Goal: Task Accomplishment & Management: Use online tool/utility

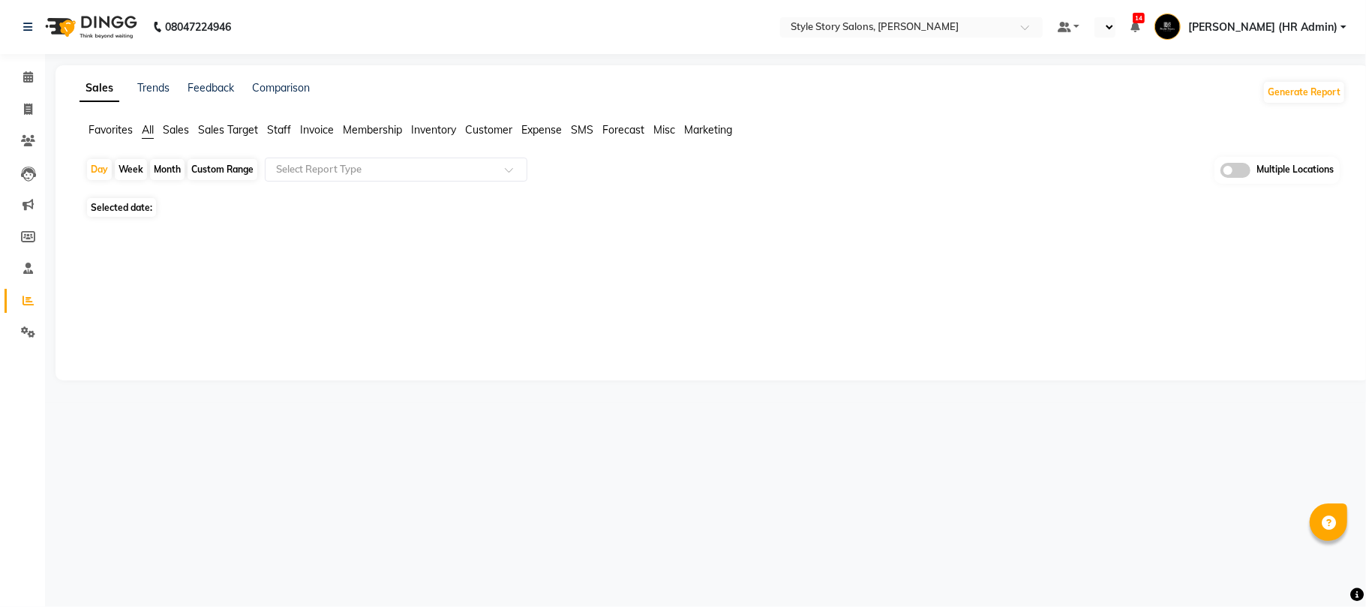
select select "en"
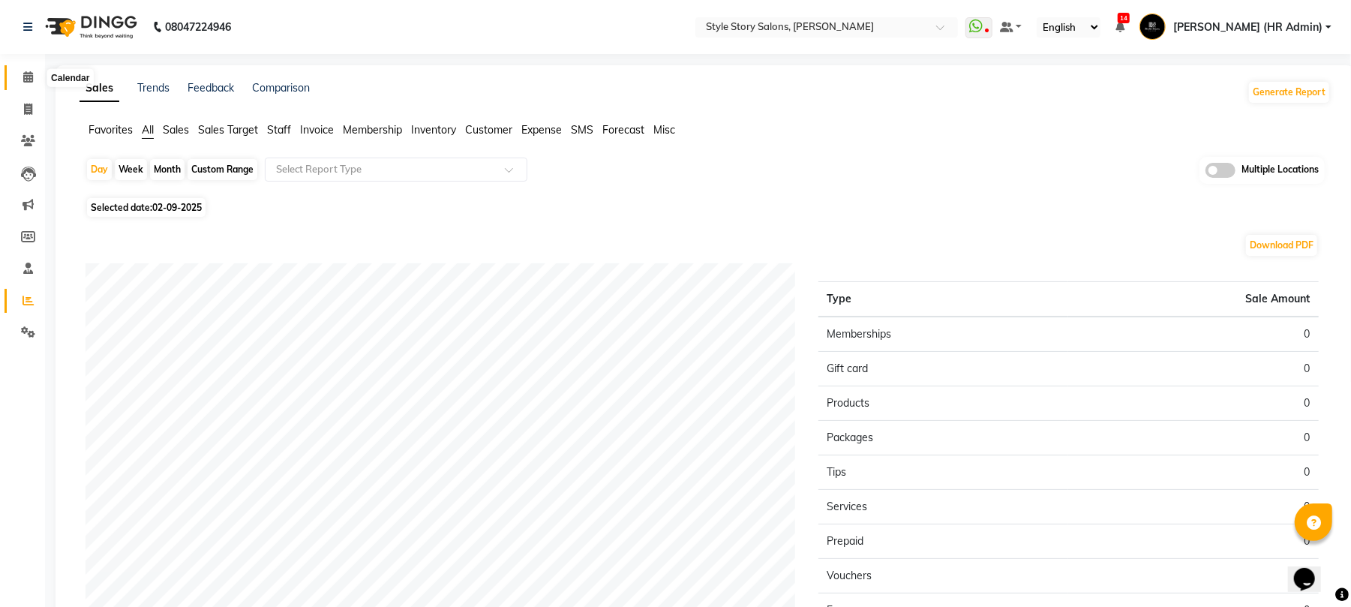
click at [31, 70] on span at bounding box center [28, 77] width 26 height 17
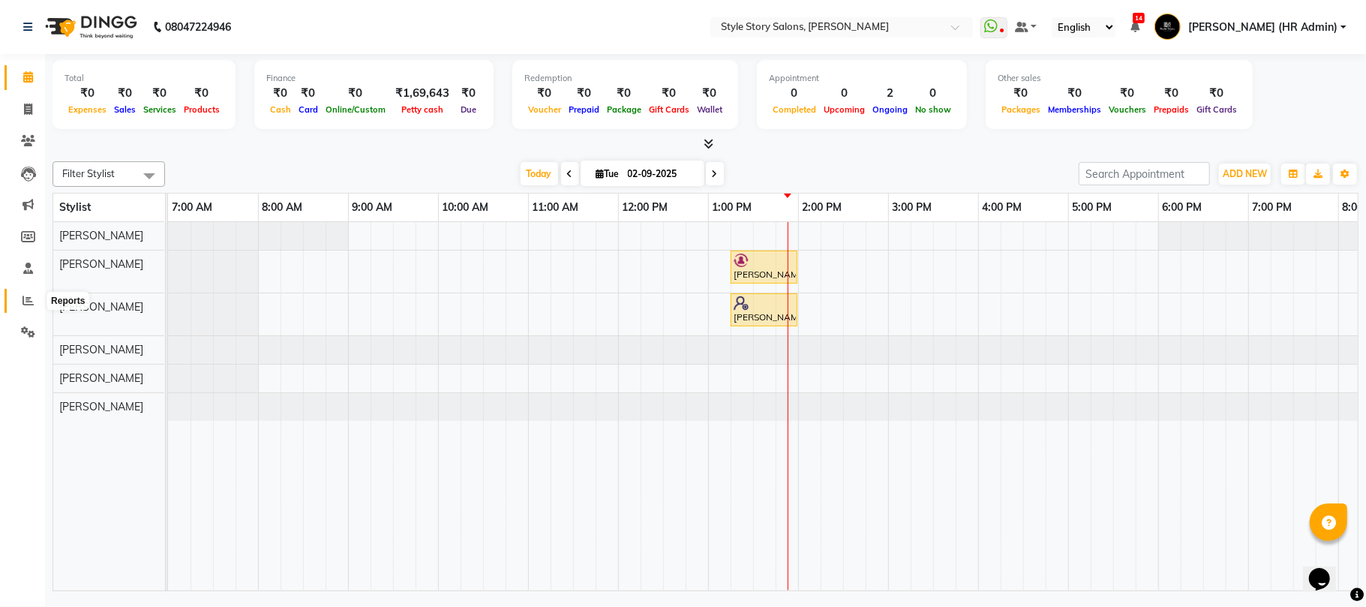
click at [26, 297] on icon at bounding box center [28, 300] width 11 height 11
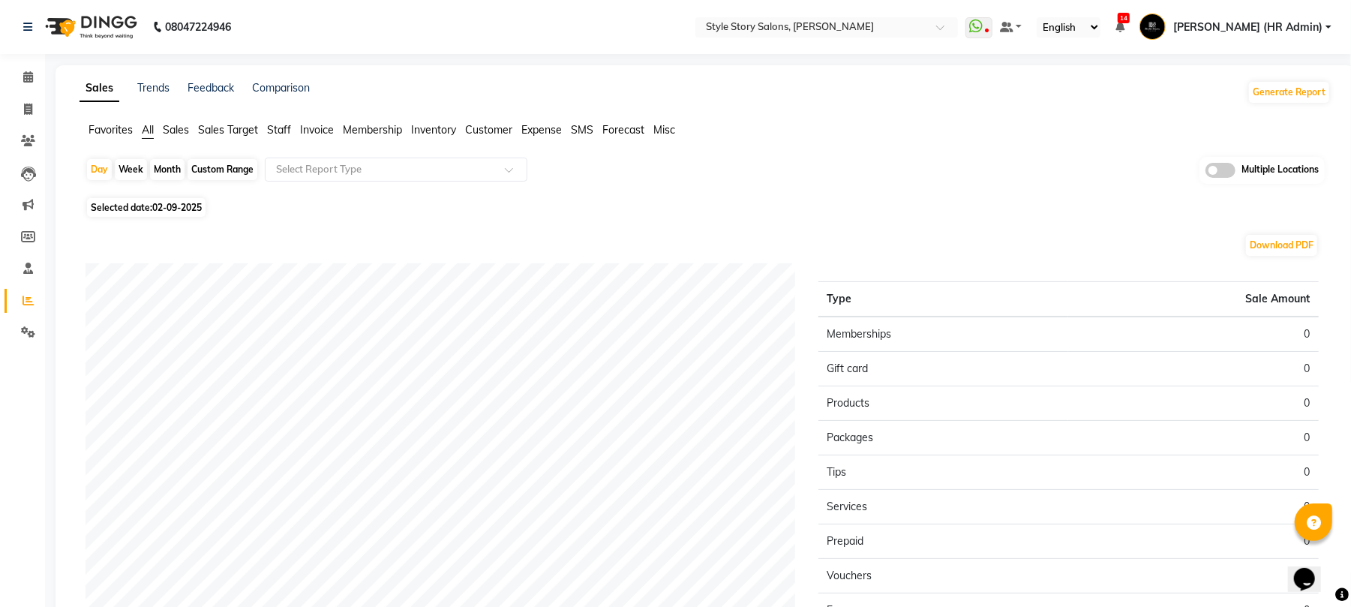
click at [279, 129] on span "Staff" at bounding box center [279, 130] width 24 height 14
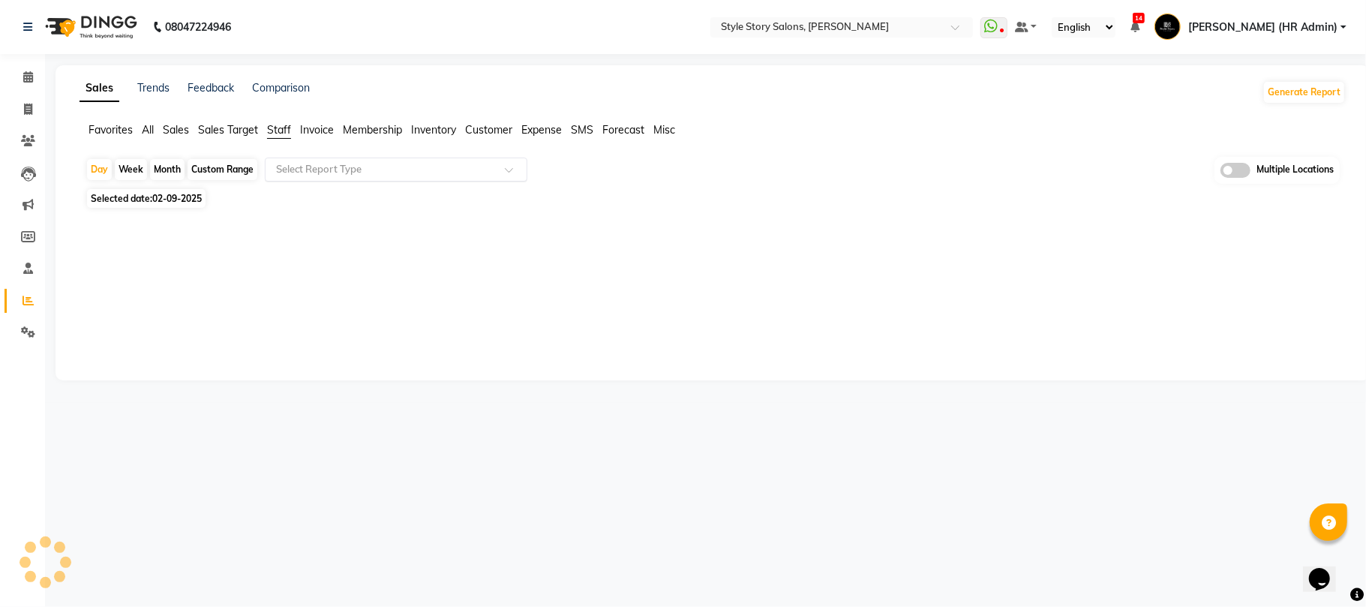
click at [307, 165] on input "text" at bounding box center [381, 169] width 216 height 15
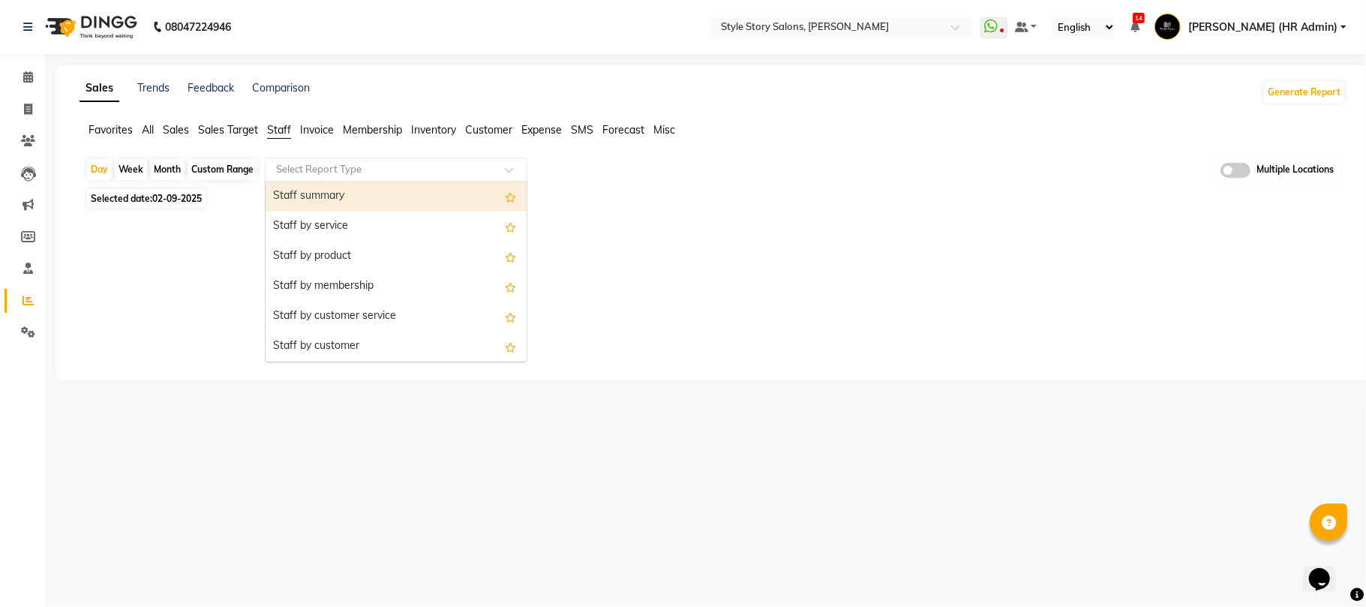
click at [313, 198] on div "Staff summary" at bounding box center [396, 197] width 261 height 30
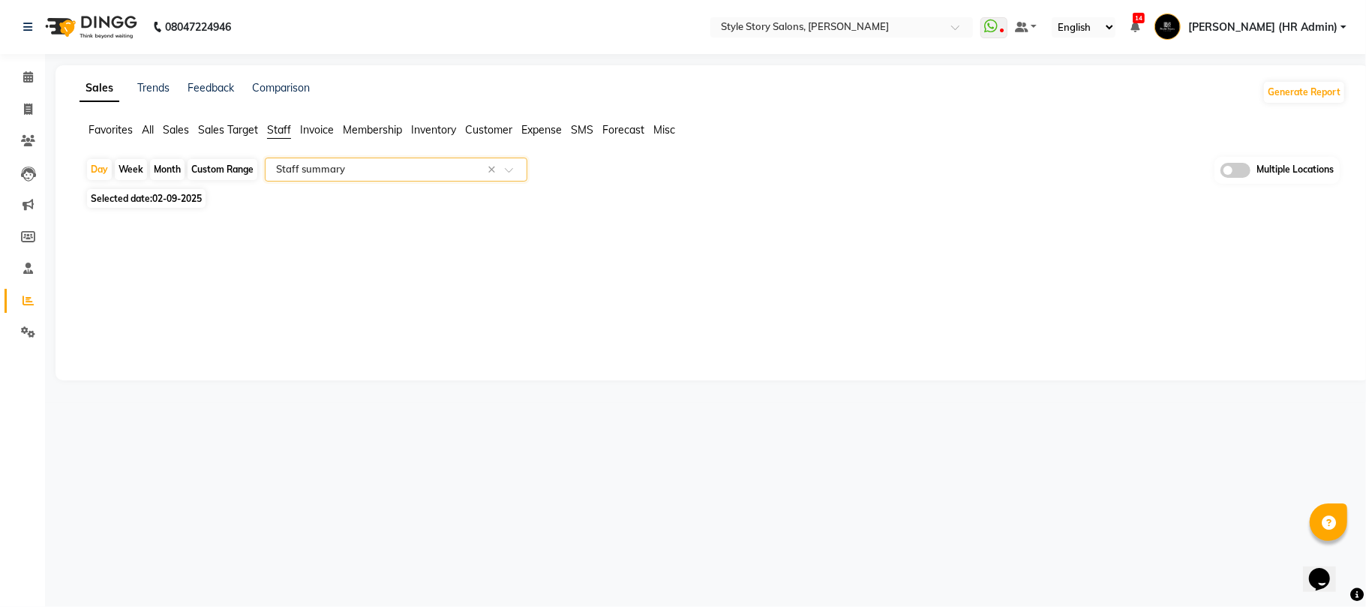
click at [168, 171] on div "Month" at bounding box center [167, 169] width 35 height 21
select select "9"
select select "2025"
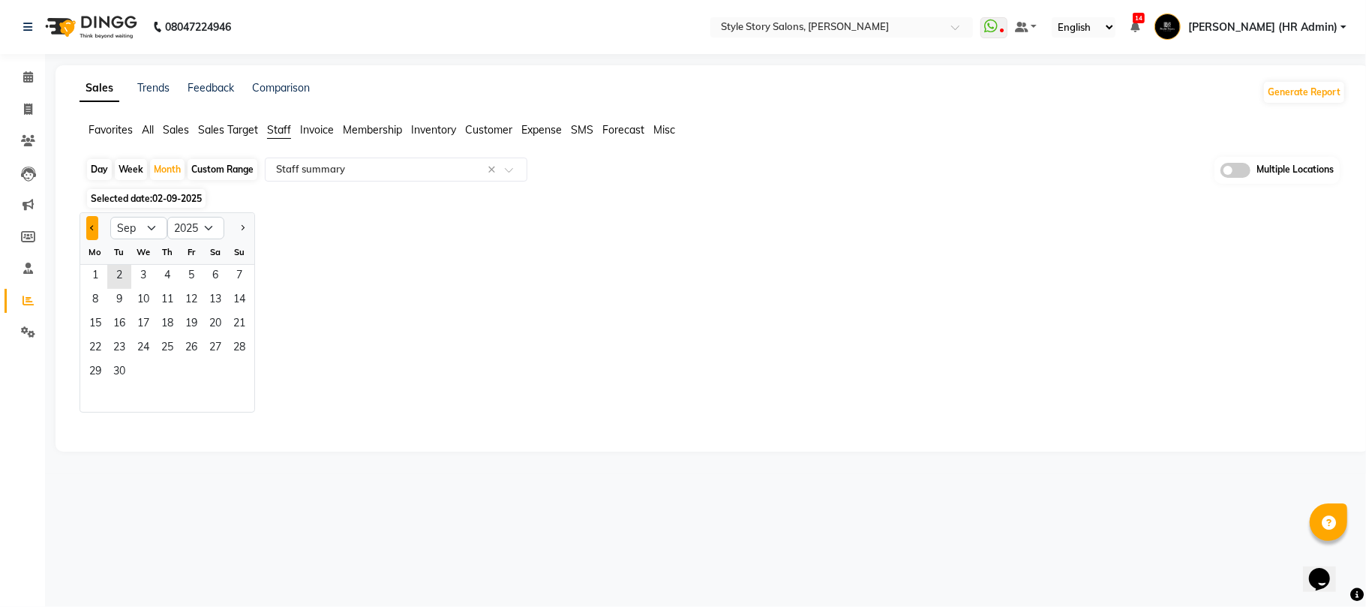
click at [93, 225] on span "Previous month" at bounding box center [92, 226] width 5 height 5
select select "8"
click at [188, 276] on span "1" at bounding box center [191, 277] width 24 height 24
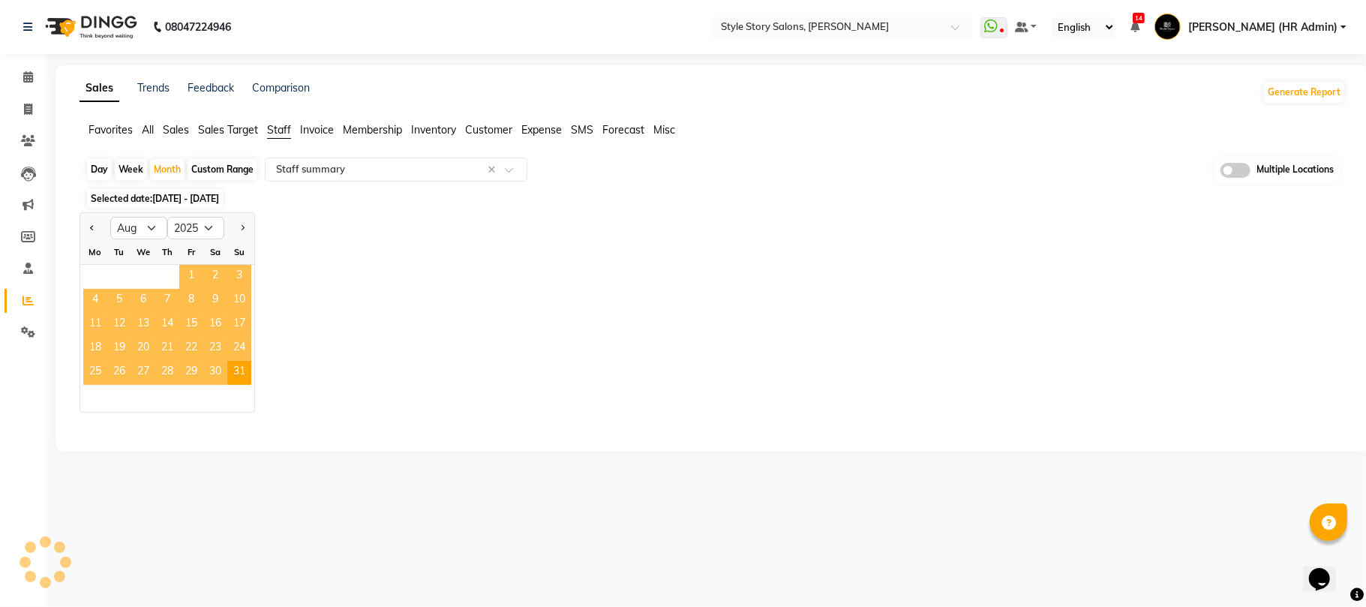
select select "full_report"
select select "csv"
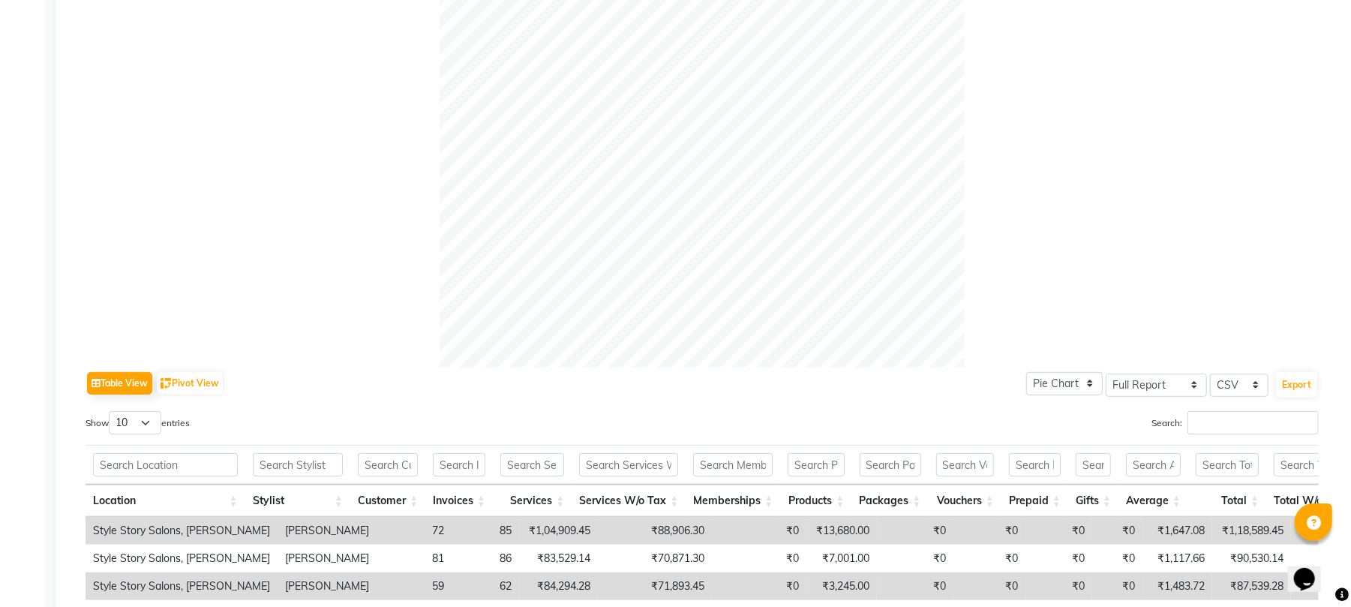
scroll to position [678, 0]
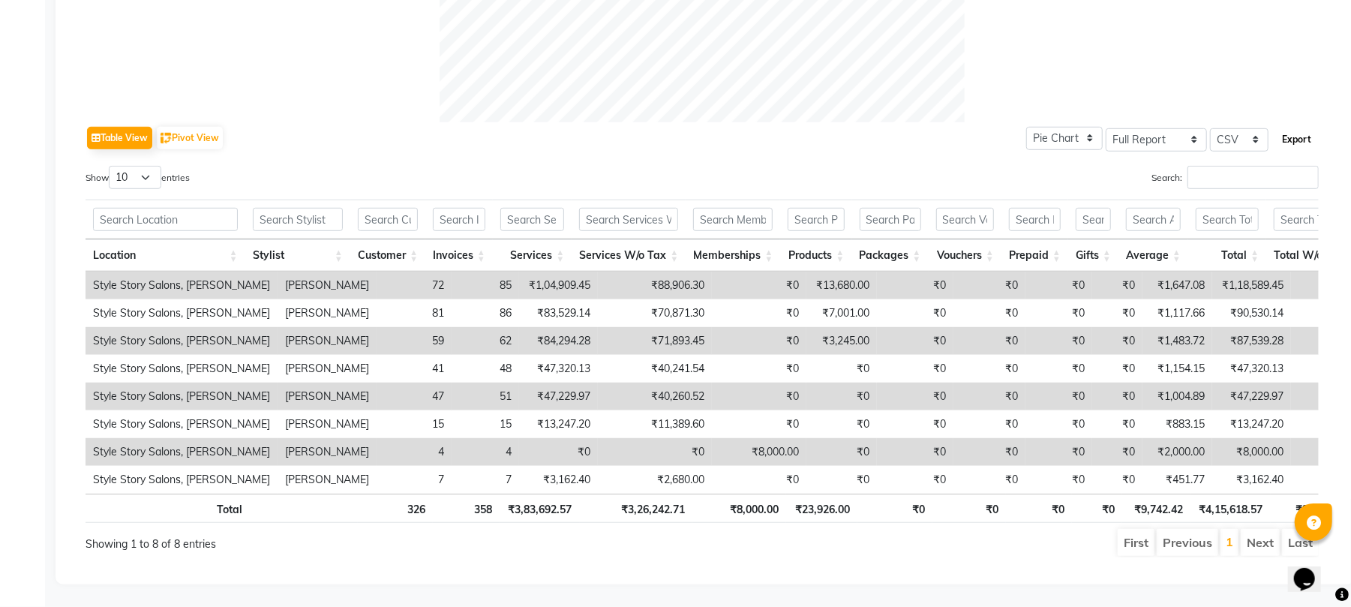
click at [1303, 127] on button "Export" at bounding box center [1296, 140] width 41 height 26
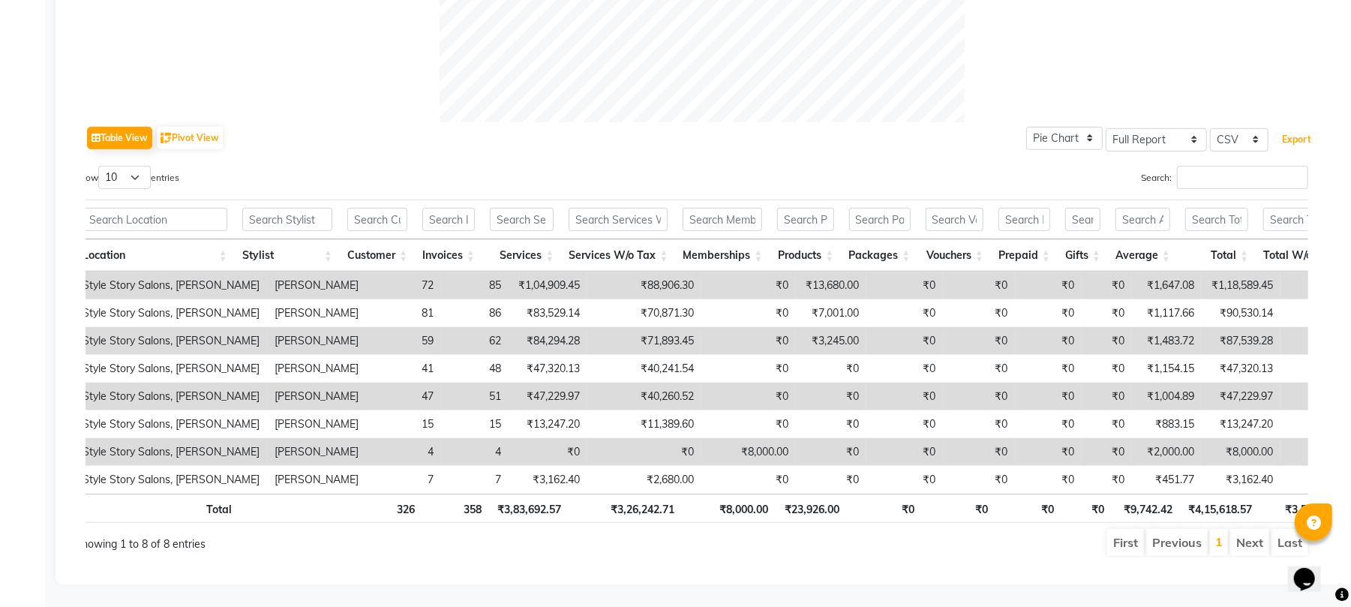
drag, startPoint x: 1205, startPoint y: 552, endPoint x: 3, endPoint y: 1, distance: 1322.4
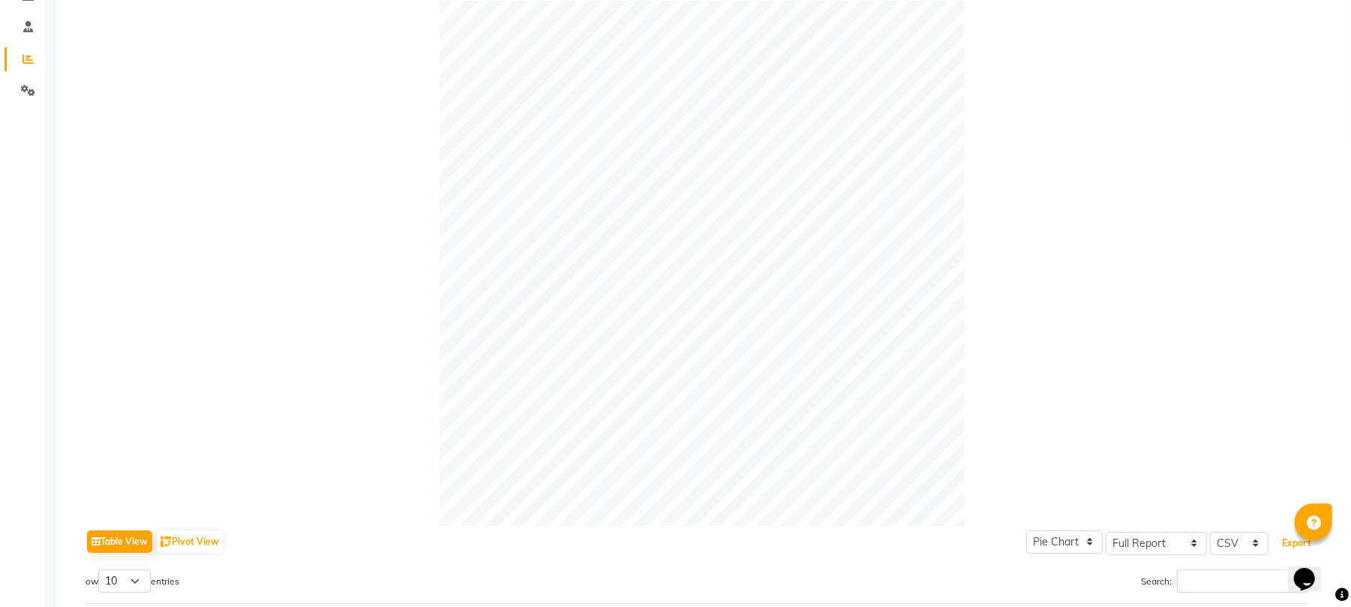
scroll to position [0, 0]
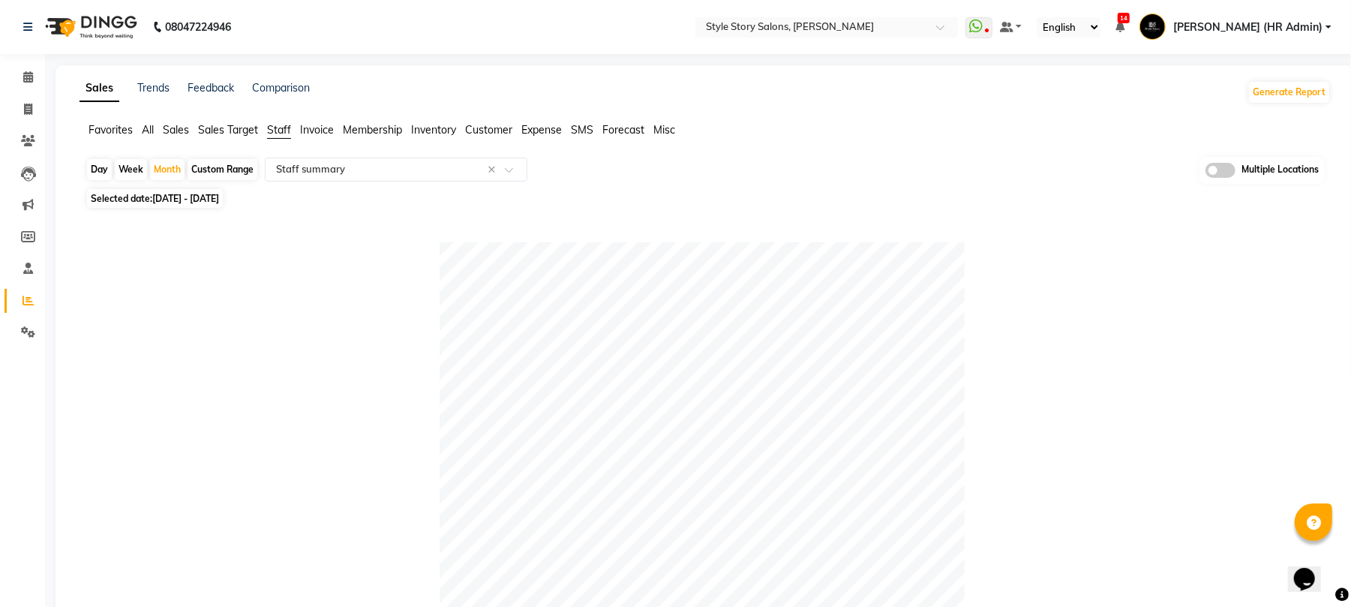
click at [207, 197] on span "[DATE] - [DATE]" at bounding box center [185, 198] width 67 height 11
select select "8"
select select "2025"
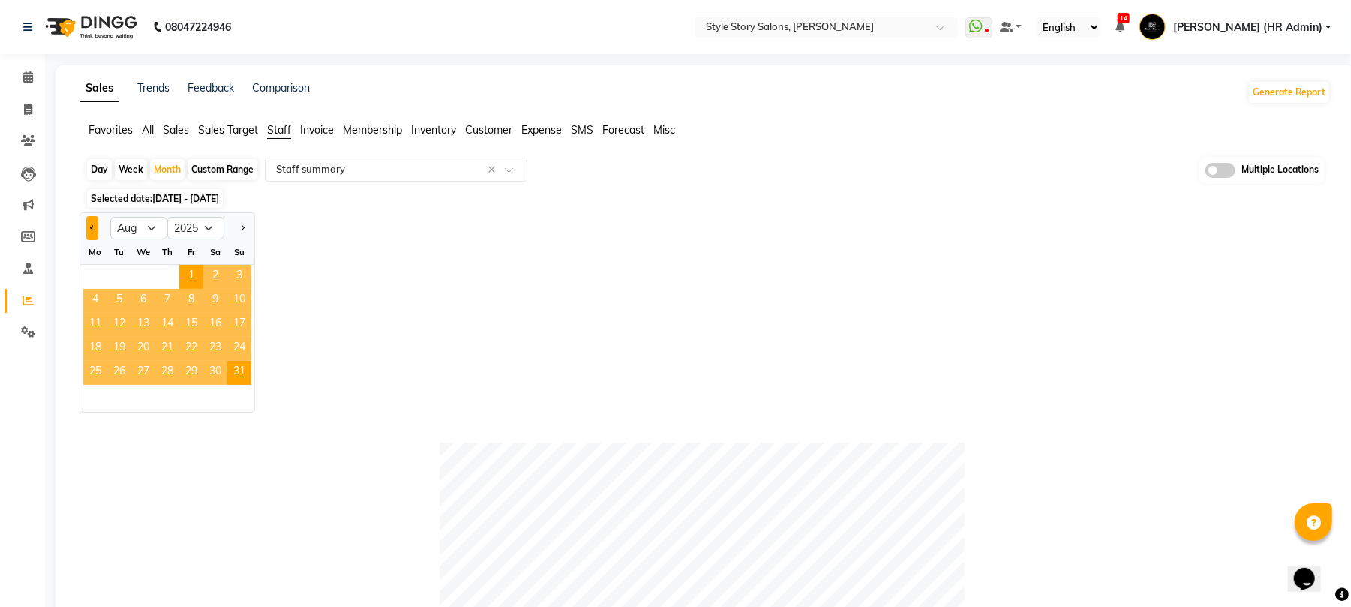
click at [97, 230] on button "Previous month" at bounding box center [92, 228] width 12 height 24
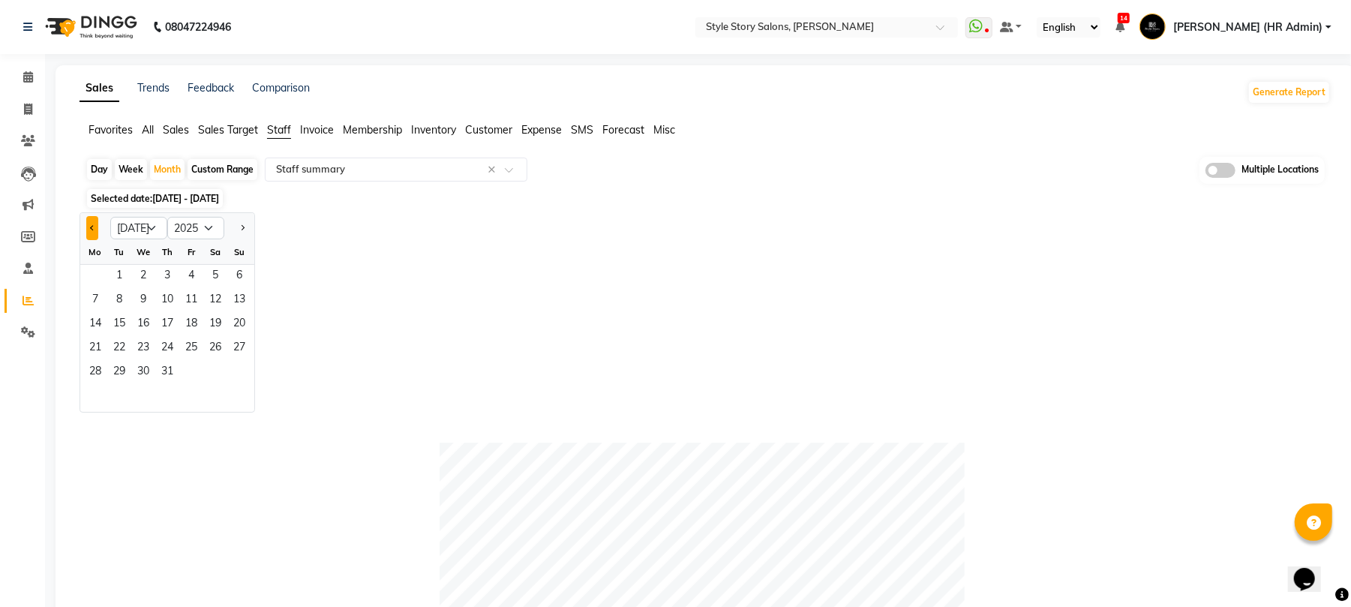
click at [97, 230] on button "Previous month" at bounding box center [92, 228] width 12 height 24
click at [93, 228] on span "Previous month" at bounding box center [92, 226] width 5 height 5
select select "3"
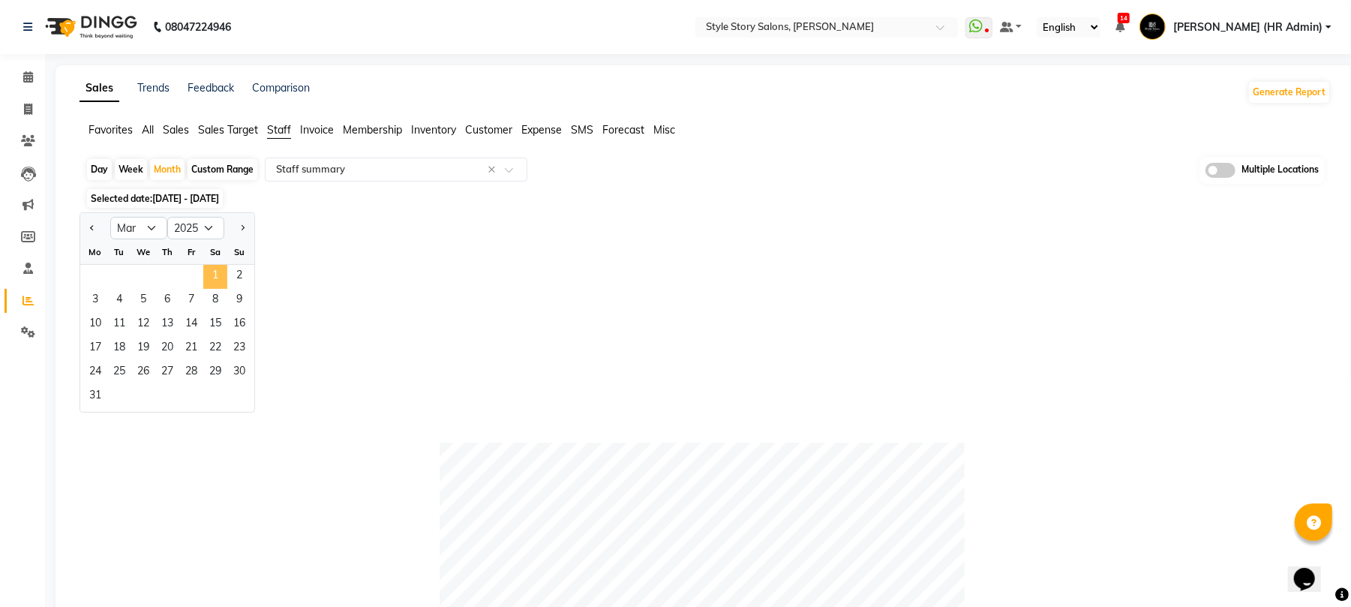
click at [215, 269] on span "1" at bounding box center [215, 277] width 24 height 24
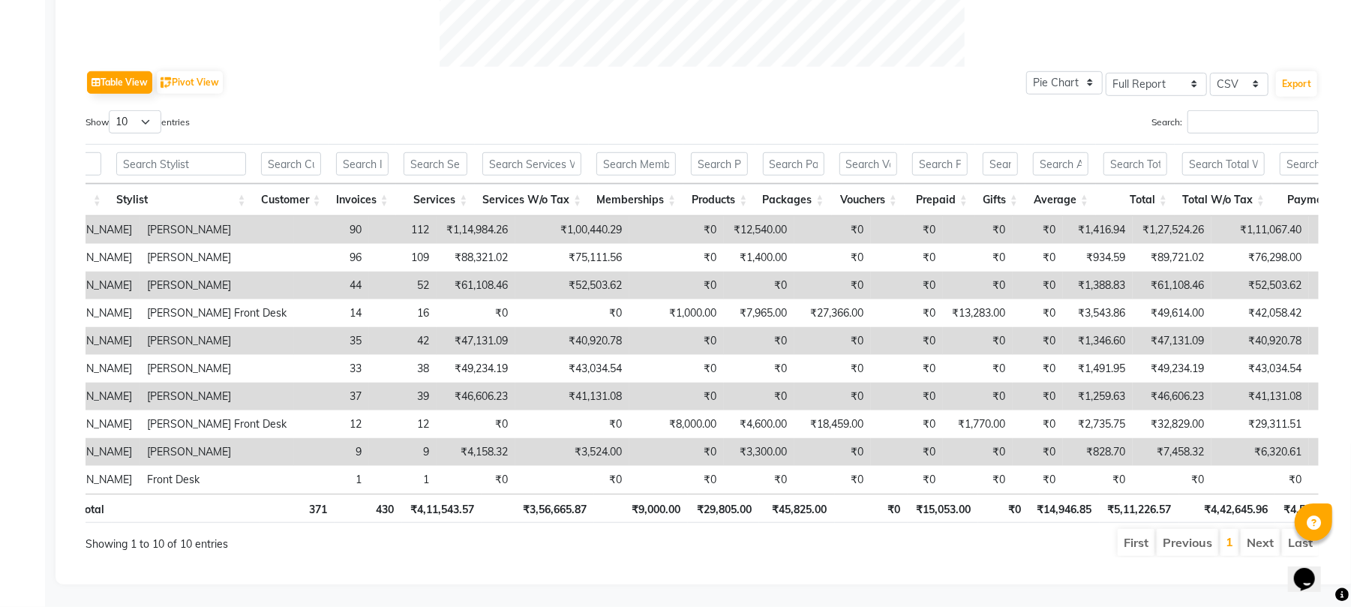
scroll to position [0, 186]
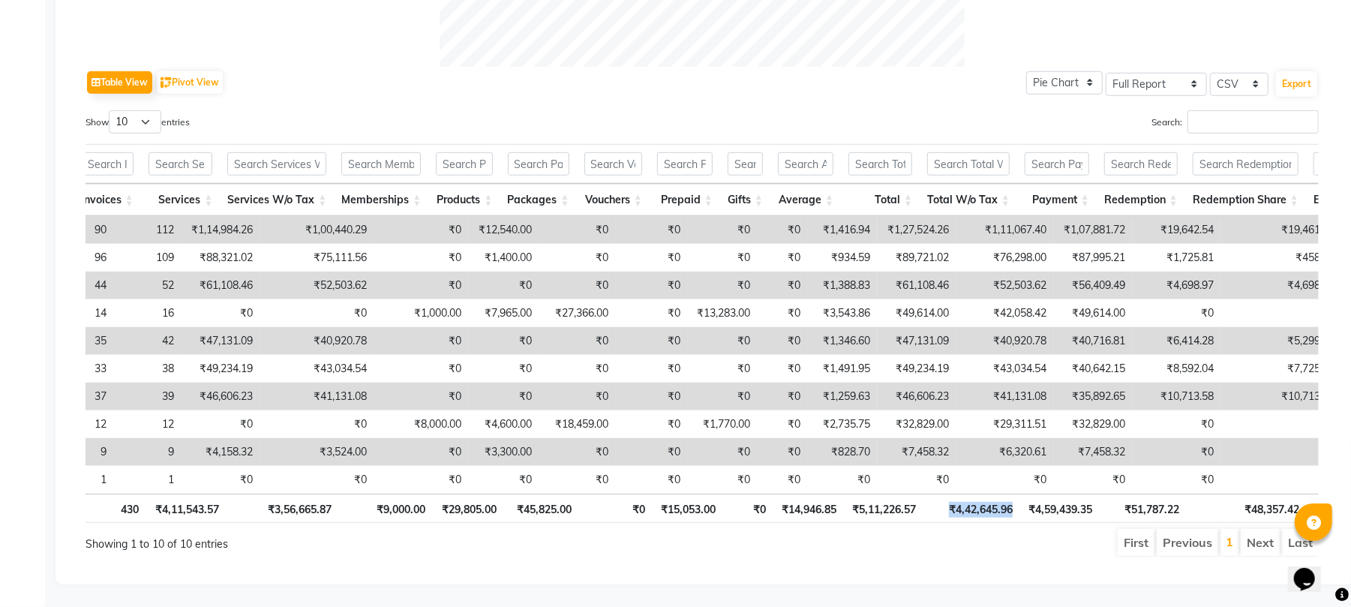
drag, startPoint x: 949, startPoint y: 494, endPoint x: 998, endPoint y: 499, distance: 49.0
click at [1014, 495] on th "₹4,42,645.96" at bounding box center [972, 508] width 96 height 29
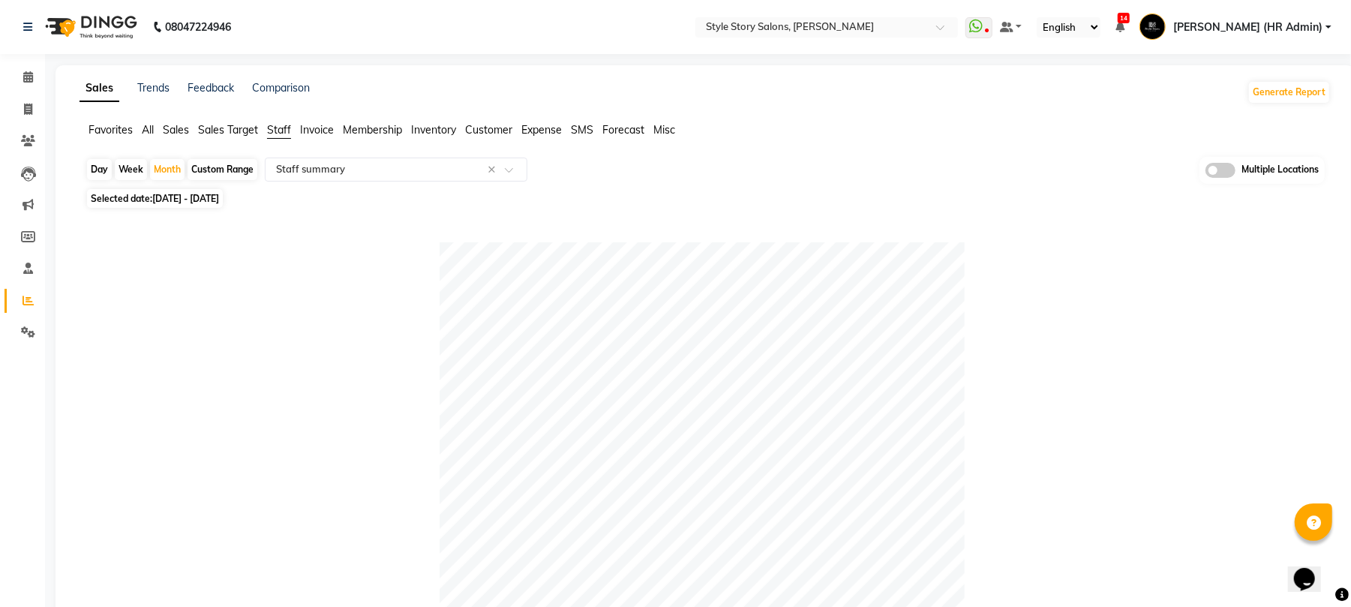
click at [155, 199] on span "[DATE] - [DATE]" at bounding box center [185, 198] width 67 height 11
select select "3"
select select "2025"
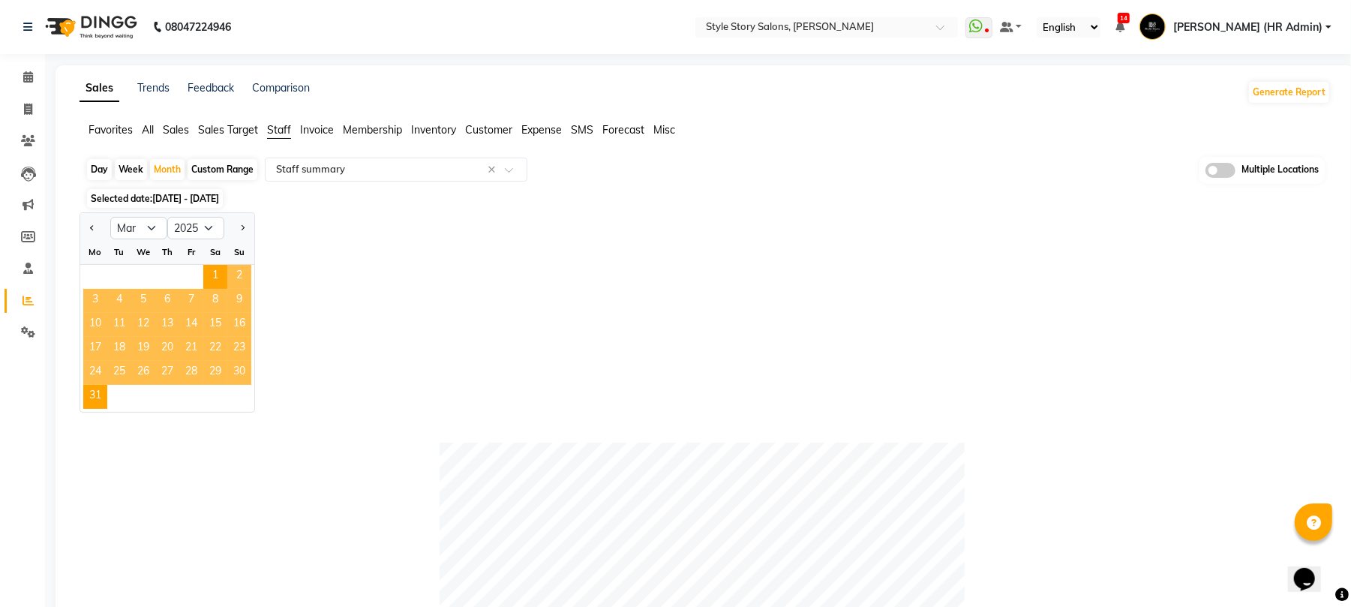
click at [209, 174] on div "Custom Range" at bounding box center [223, 169] width 70 height 21
select select "3"
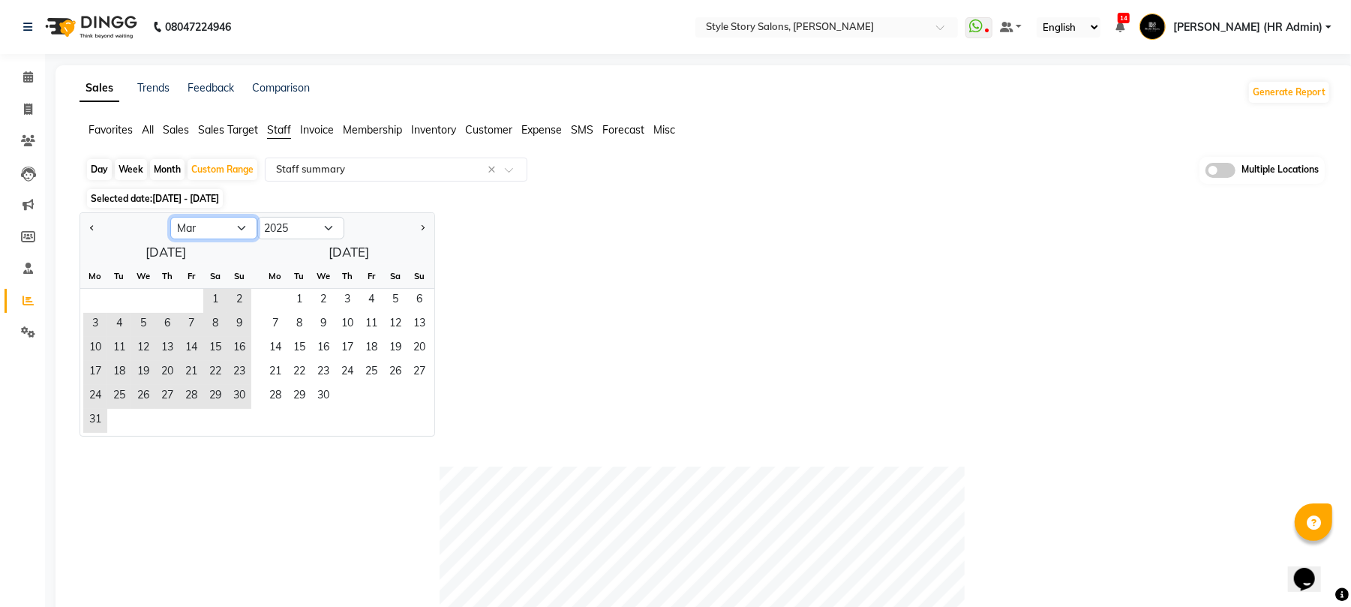
click at [241, 228] on select "Jan Feb Mar Apr May Jun [DATE] Aug Sep Oct Nov Dec" at bounding box center [213, 228] width 87 height 23
click at [299, 230] on select "2015 2016 2017 2018 2019 2020 2021 2022 2023 2024 2025 2026 2027 2028 2029 2030…" at bounding box center [300, 228] width 87 height 23
select select "2024"
click at [257, 218] on select "2015 2016 2017 2018 2019 2020 2021 2022 2023 2024 2025 2026 2027 2028 2029 2030…" at bounding box center [300, 228] width 87 height 23
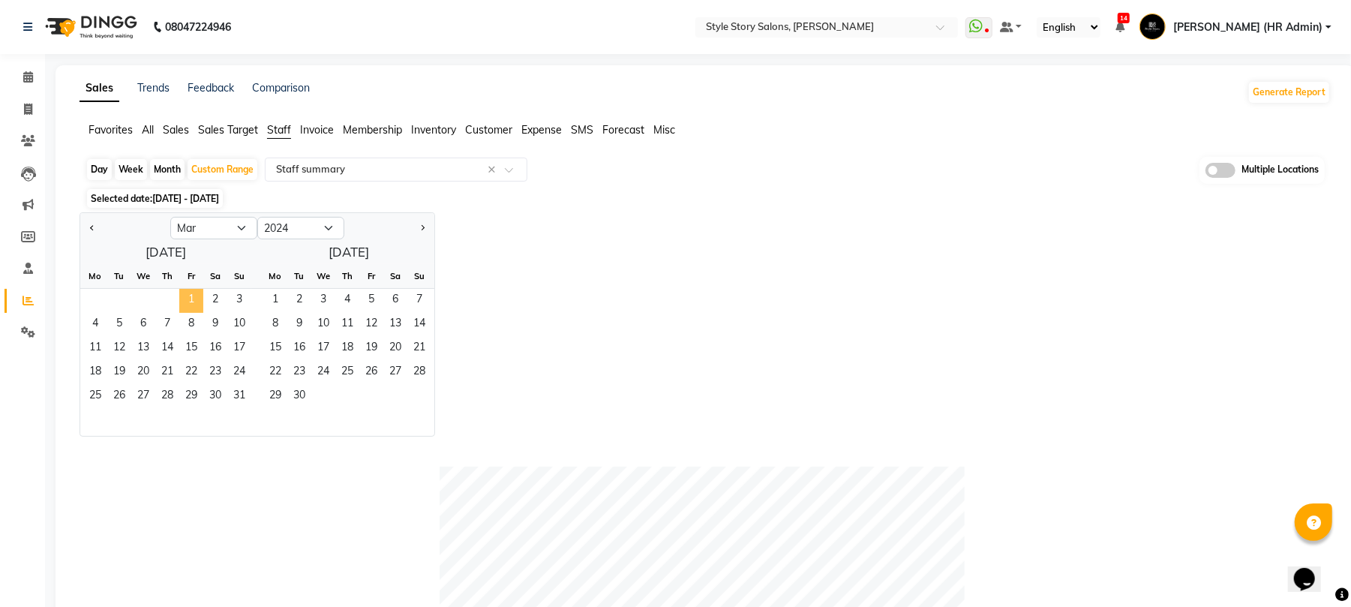
click at [189, 304] on span "1" at bounding box center [191, 301] width 24 height 24
click at [419, 228] on span "Next month" at bounding box center [421, 226] width 5 height 5
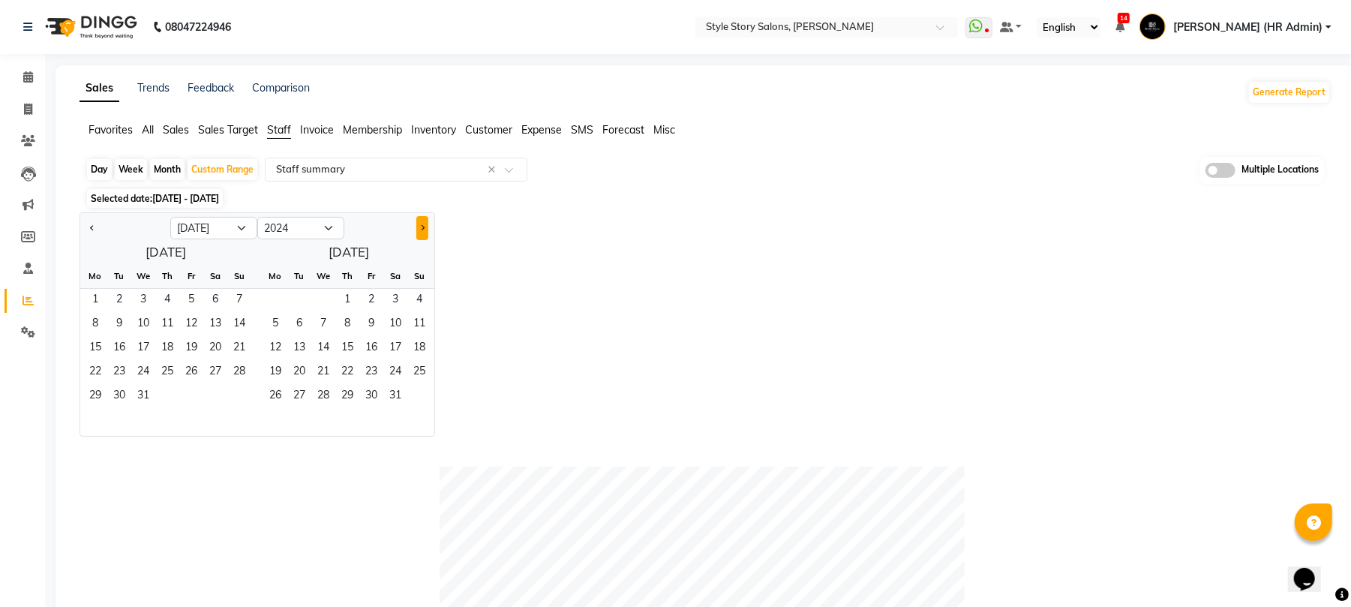
click at [419, 228] on span "Next month" at bounding box center [421, 226] width 5 height 5
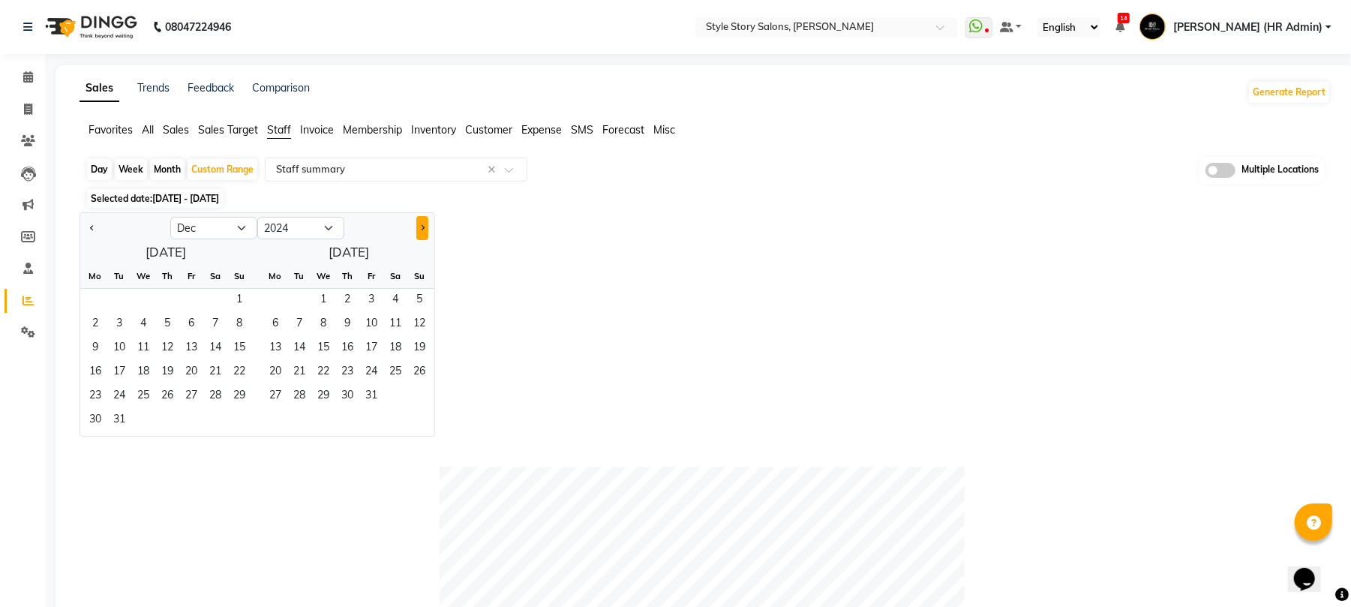
click at [419, 228] on span "Next month" at bounding box center [421, 226] width 5 height 5
select select "1"
select select "2025"
click at [419, 228] on span "Next month" at bounding box center [421, 226] width 5 height 5
select select "2"
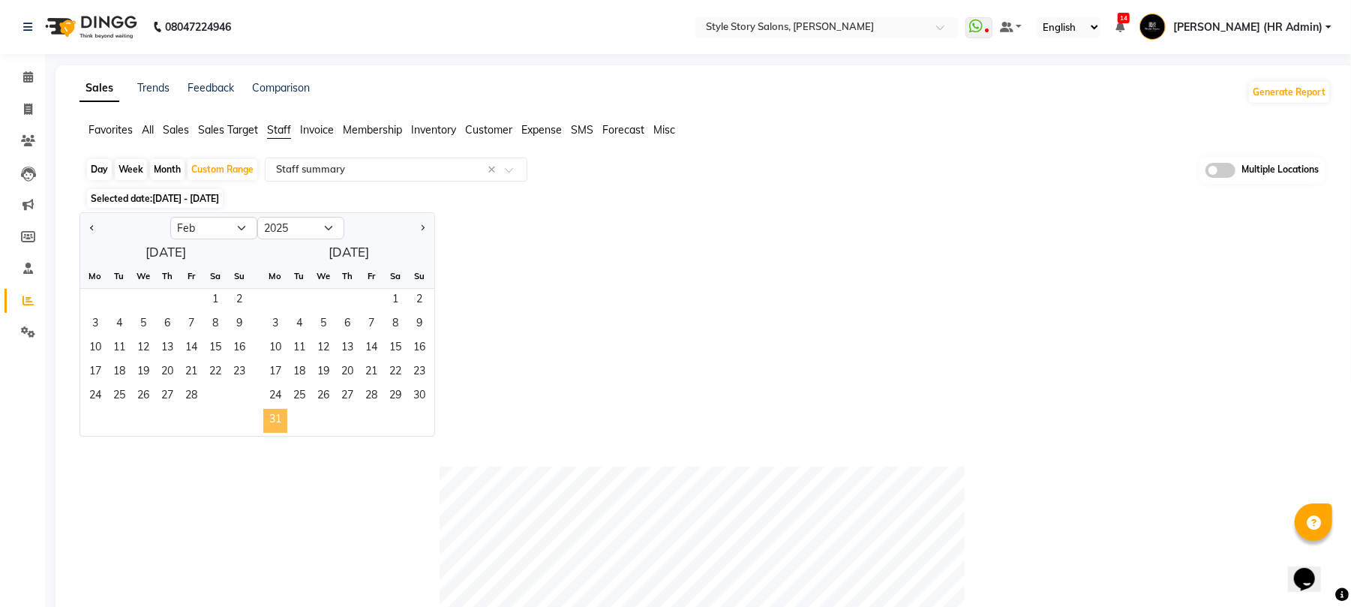
click at [277, 418] on span "31" at bounding box center [275, 421] width 24 height 24
